Goal: Obtain resource: Obtain resource

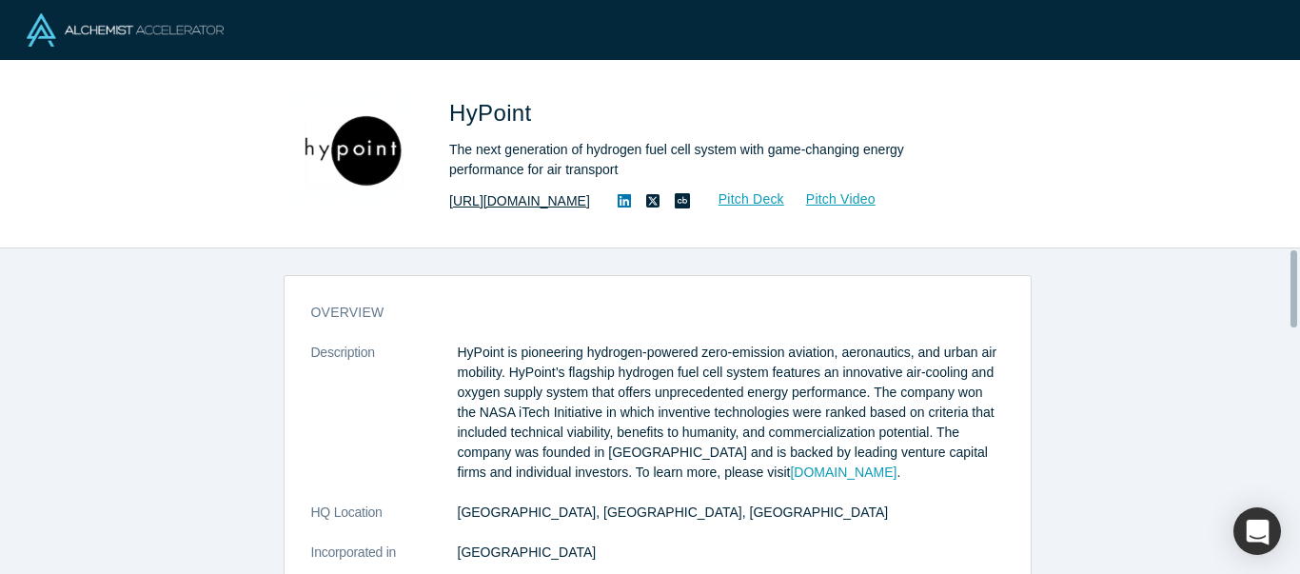
click at [527, 198] on link "[URL][DOMAIN_NAME]" at bounding box center [519, 201] width 141 height 20
click at [731, 201] on link "Pitch Deck" at bounding box center [742, 199] width 88 height 22
click at [804, 198] on link "Pitch Video" at bounding box center [830, 199] width 91 height 22
click at [530, 203] on link "[URL][DOMAIN_NAME]" at bounding box center [519, 201] width 141 height 20
